Goal: Find specific page/section: Find specific page/section

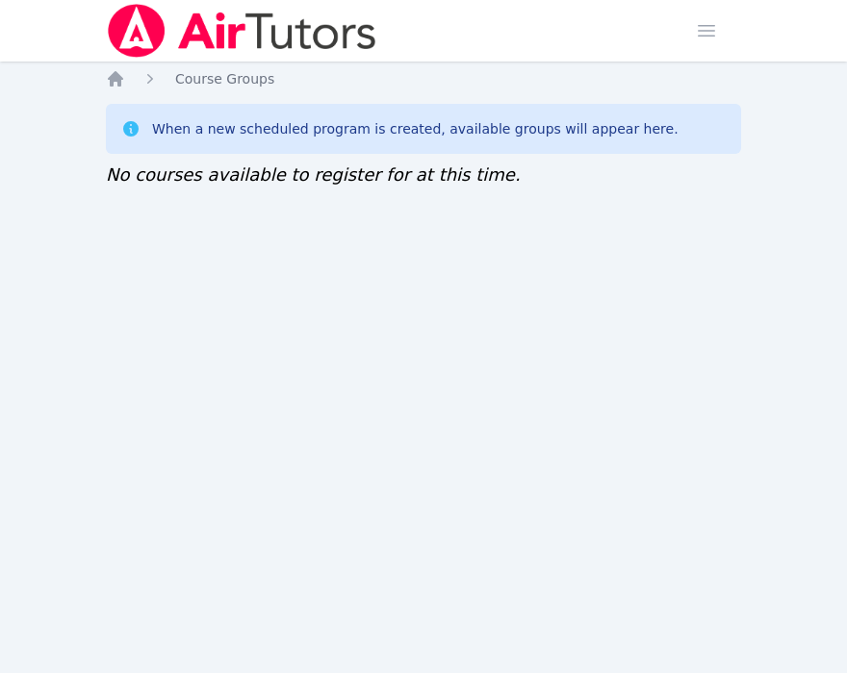
click at [172, 274] on div "Home Sessions Study Groups Students Messages Open user menu Sokha Lee Open main…" at bounding box center [423, 336] width 847 height 673
